Goal: Browse casually

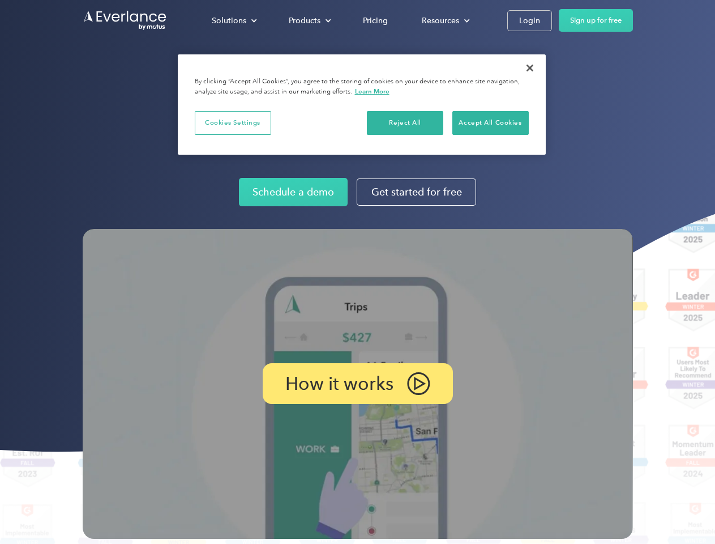
click at [357, 272] on img at bounding box center [358, 384] width 551 height 310
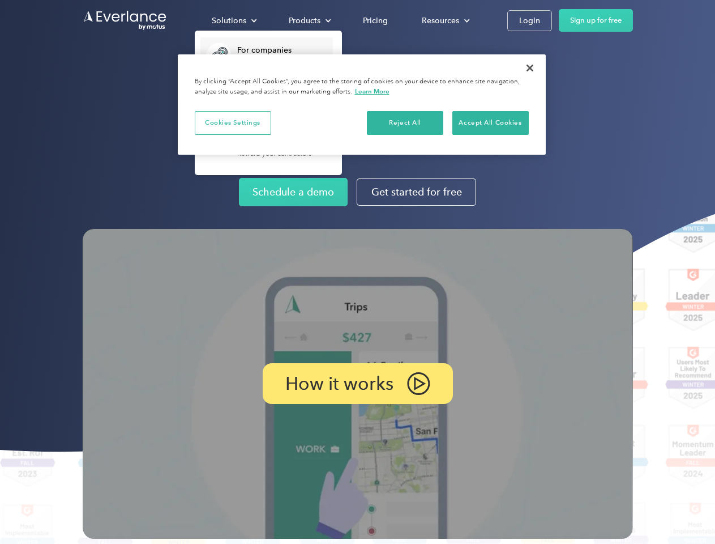
click at [234, 20] on div "Solutions" at bounding box center [229, 21] width 35 height 14
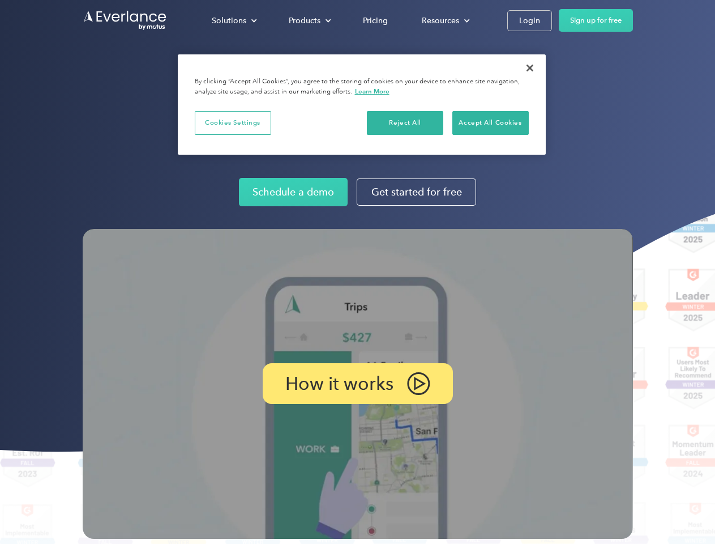
click at [309, 20] on div "Products" at bounding box center [305, 21] width 32 height 14
click at [445, 20] on div "Resources" at bounding box center [440, 21] width 37 height 14
click at [357, 383] on p "How it works" at bounding box center [339, 384] width 108 height 14
click at [233, 122] on button "Cookies Settings" at bounding box center [233, 123] width 76 height 24
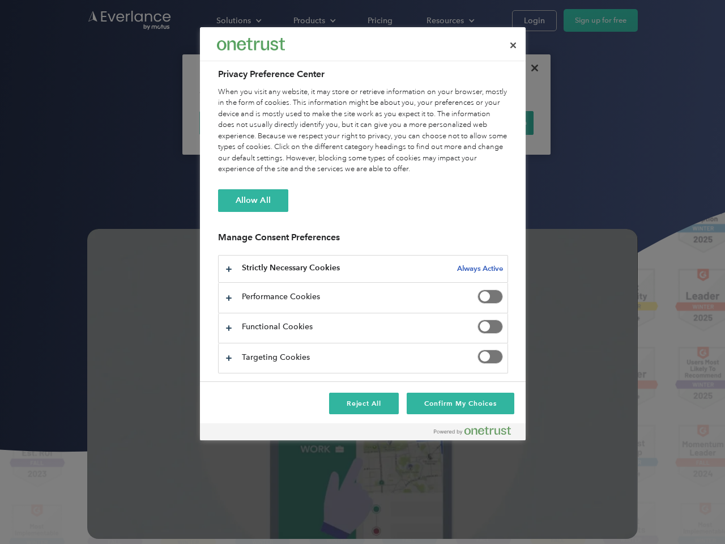
click at [406, 122] on div "When you visit any website, it may store or retrieve information on your browse…" at bounding box center [363, 131] width 290 height 88
click at [491, 122] on div "When you visit any website, it may store or retrieve information on your browse…" at bounding box center [363, 131] width 290 height 88
click at [530, 68] on div at bounding box center [362, 272] width 725 height 544
